Goal: Navigation & Orientation: Find specific page/section

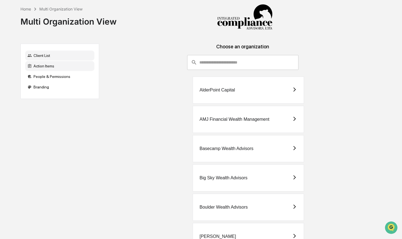
click at [39, 66] on div "Action Items" at bounding box center [59, 66] width 69 height 10
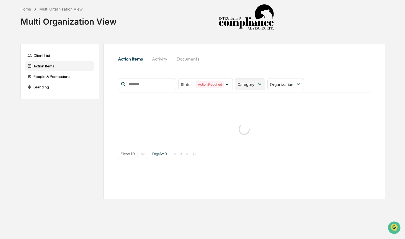
click at [253, 88] on div "Category" at bounding box center [250, 84] width 30 height 12
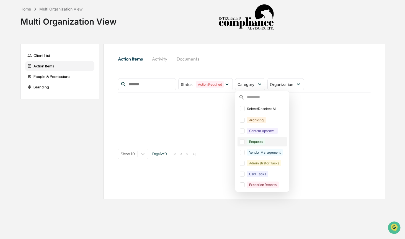
click at [259, 139] on div "Requests" at bounding box center [256, 142] width 18 height 6
click at [261, 131] on div "Content Approval" at bounding box center [262, 131] width 31 height 6
click at [301, 45] on div "Action Items Activity Documents Status : Action Required Select/Deselect All Ac…" at bounding box center [244, 122] width 281 height 156
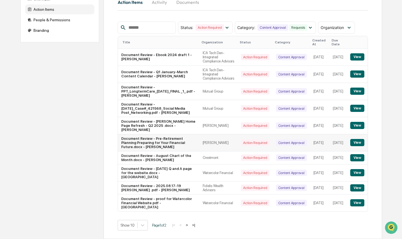
scroll to position [74, 0]
click at [190, 226] on button ">" at bounding box center [187, 225] width 6 height 5
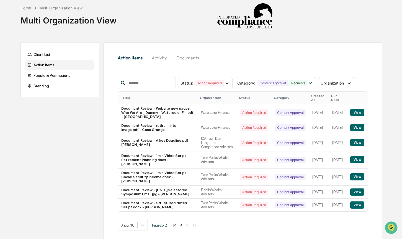
scroll to position [0, 0]
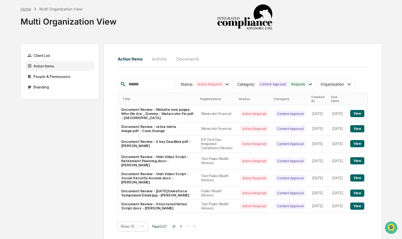
click at [25, 9] on div "Home" at bounding box center [25, 9] width 11 height 5
